Goal: Find specific page/section: Find specific page/section

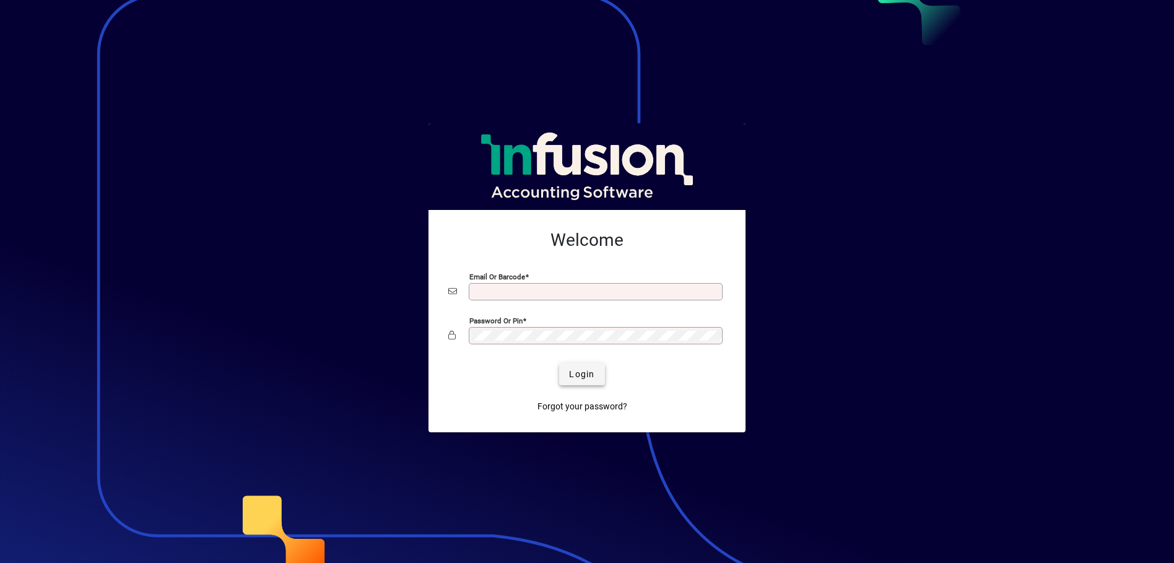
type input "**********"
click at [588, 380] on span "Login" at bounding box center [581, 374] width 25 height 13
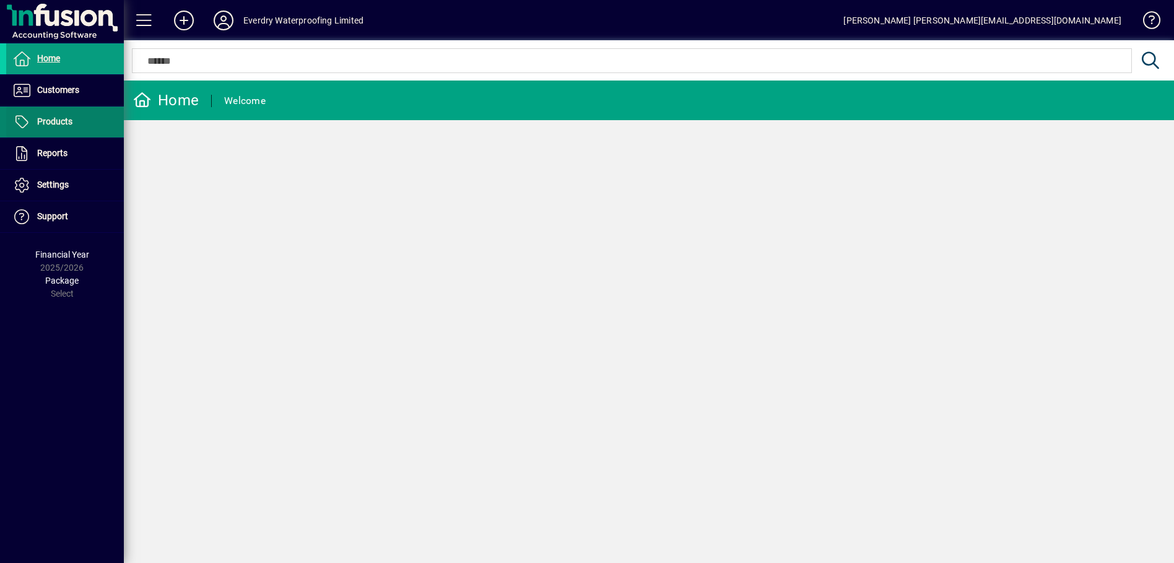
click at [57, 123] on span "Products" at bounding box center [54, 121] width 35 height 10
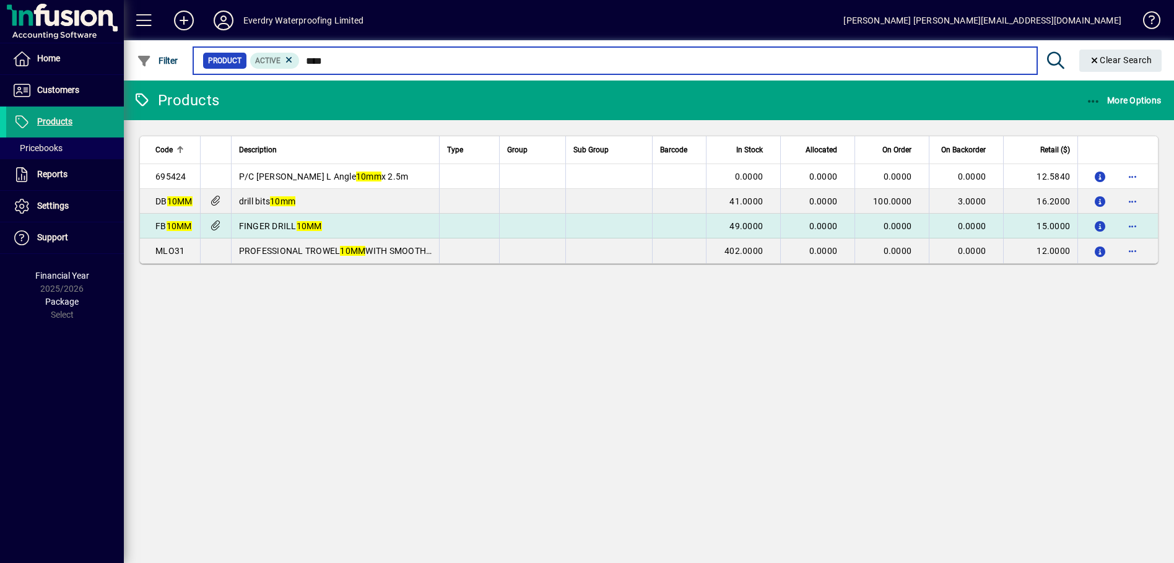
type input "****"
